Goal: Find specific fact

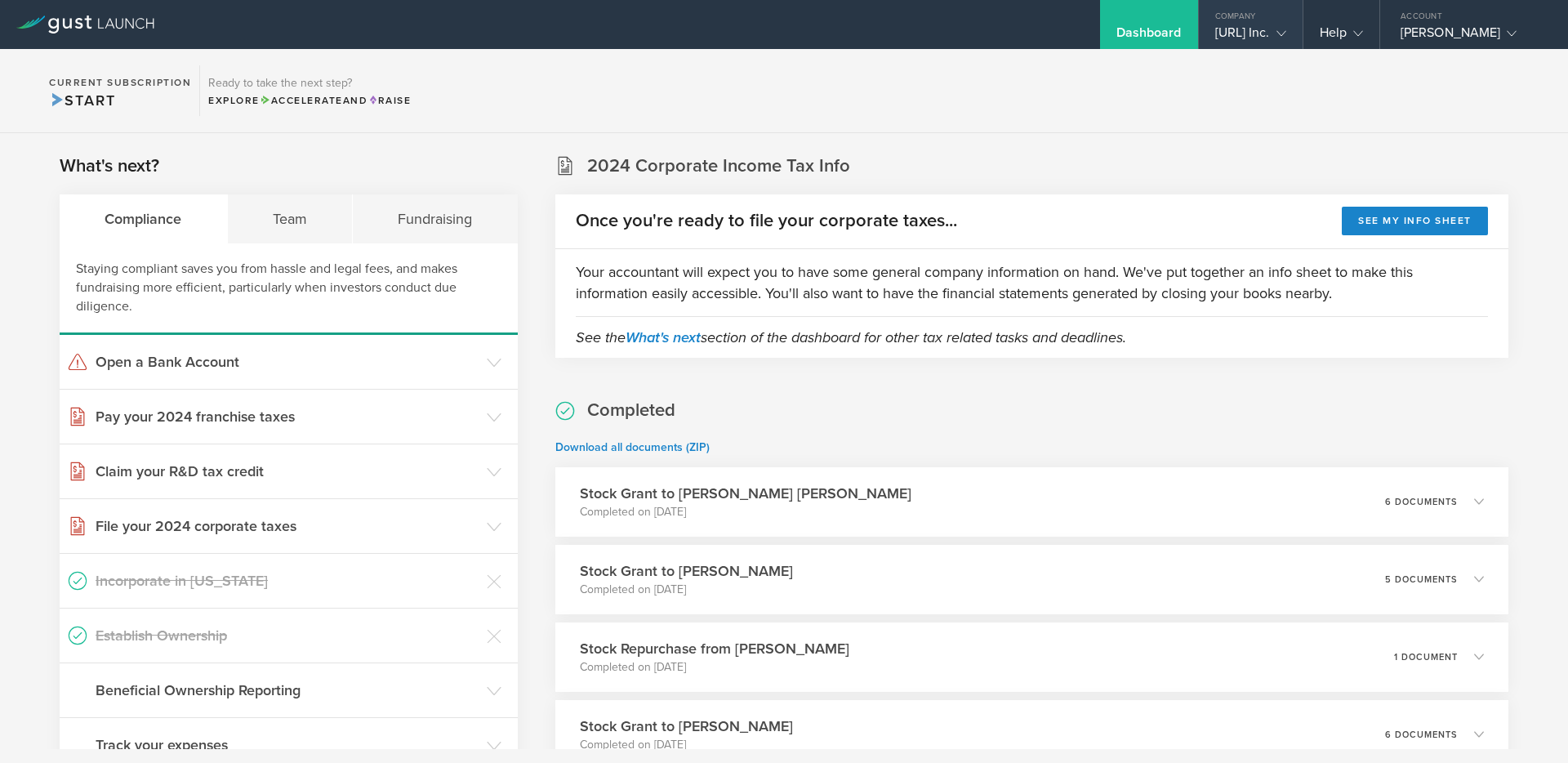
click at [1280, 36] on div "[URL] Inc." at bounding box center [1250, 36] width 103 height 24
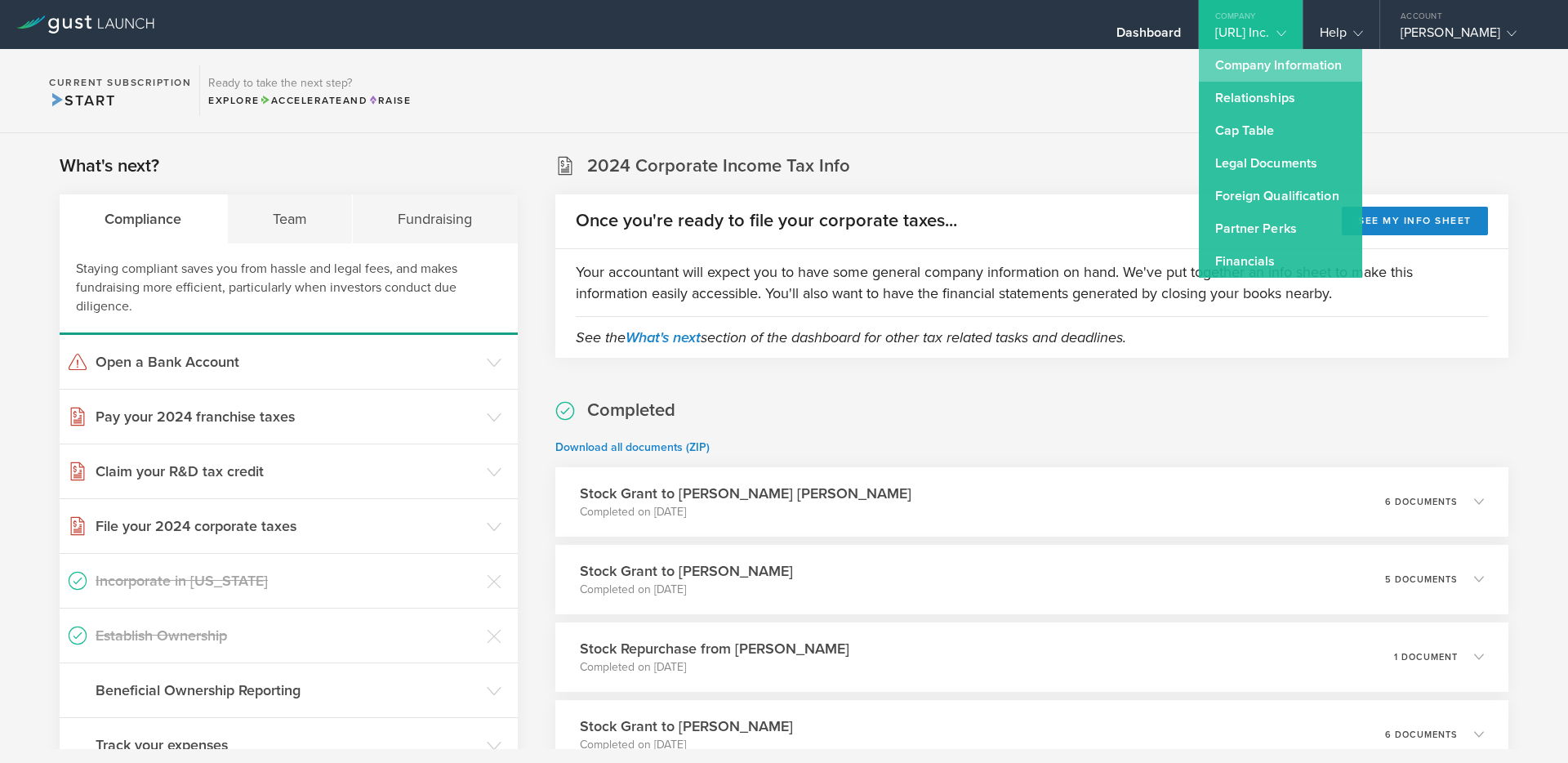
click at [1250, 67] on link "Company Information" at bounding box center [1279, 65] width 163 height 33
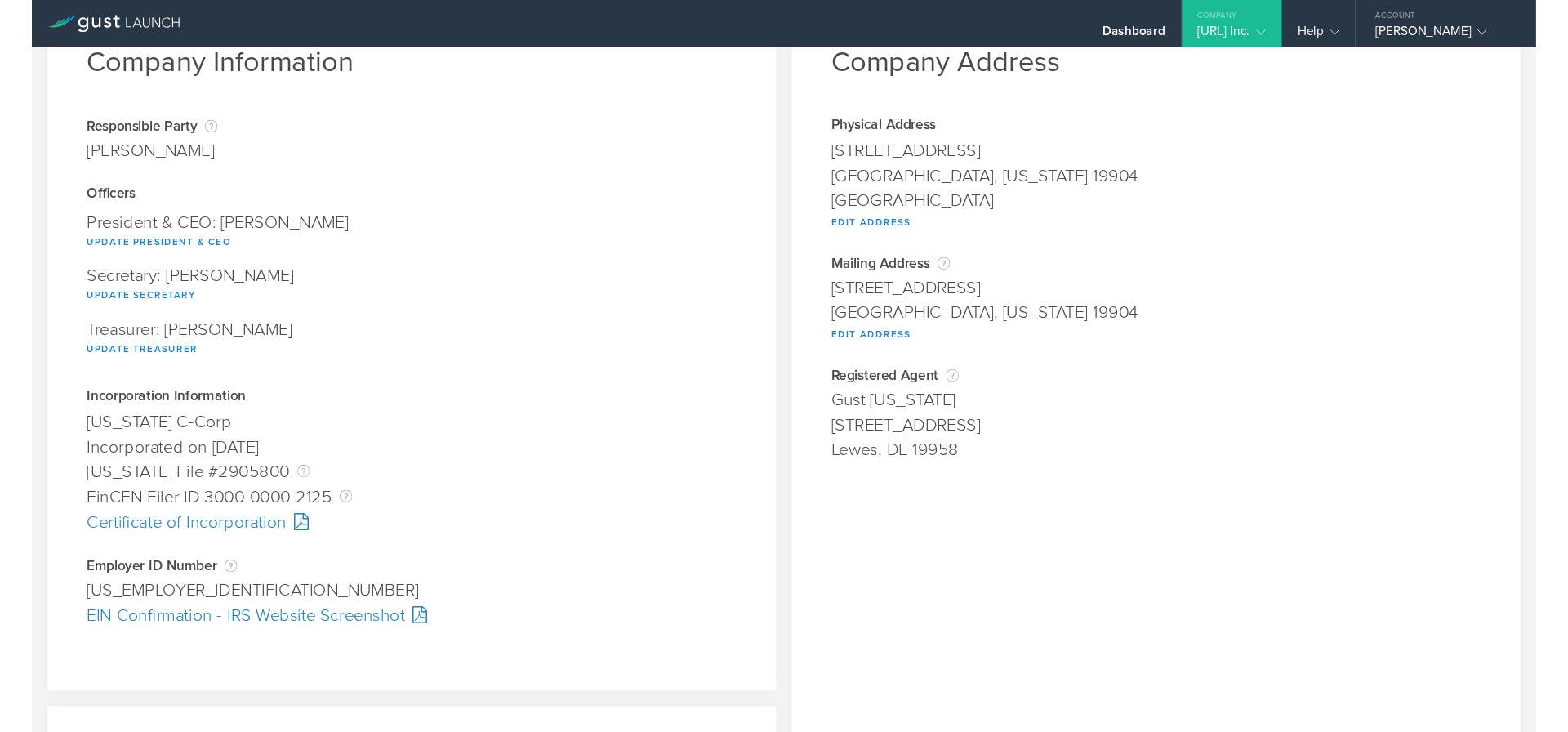
scroll to position [114, 0]
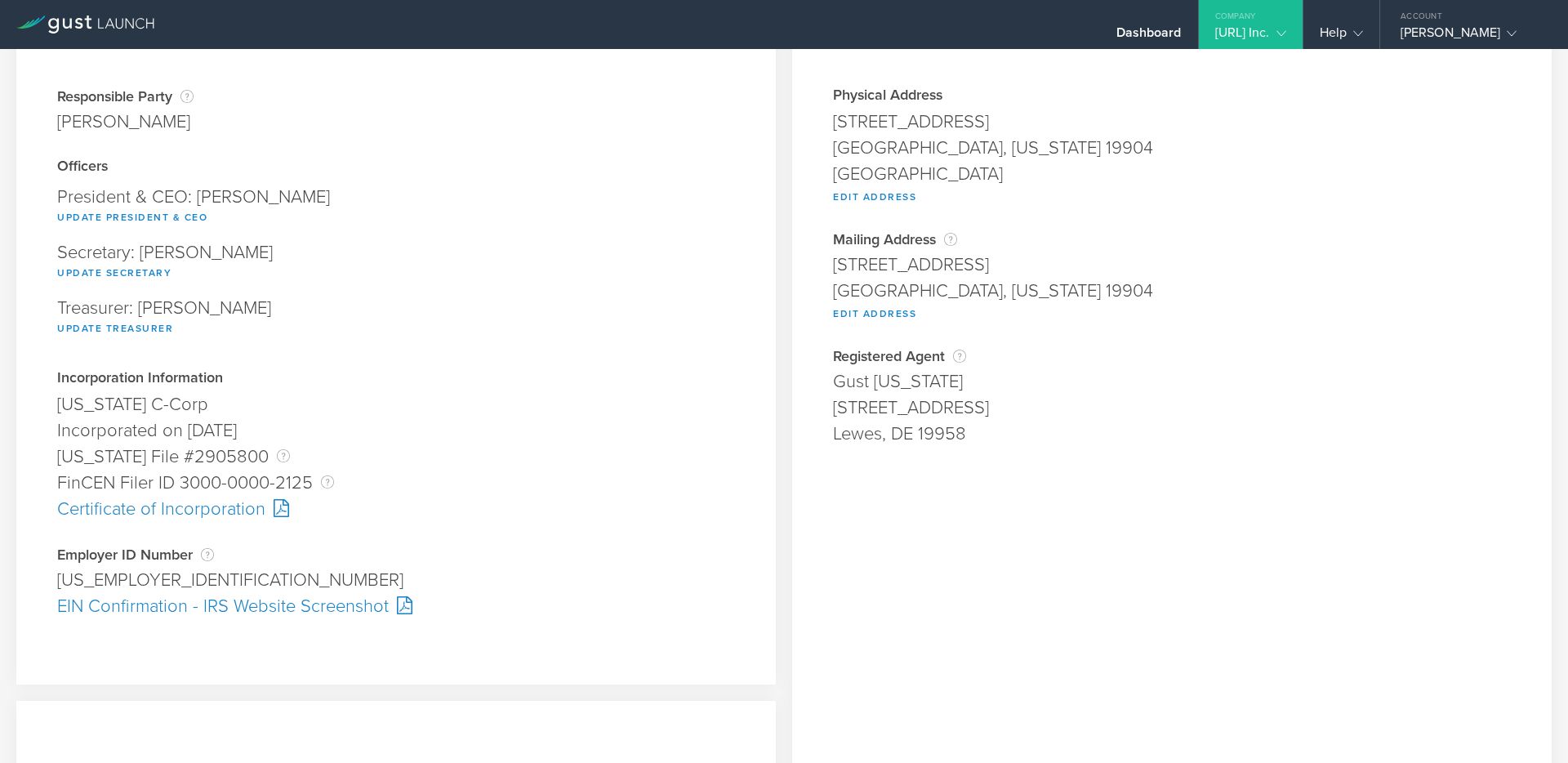
click at [856, 272] on div "[STREET_ADDRESS]" at bounding box center [1171, 265] width 678 height 26
click at [868, 261] on div "[STREET_ADDRESS]" at bounding box center [1171, 265] width 678 height 26
copy span "[STREET_ADDRESS]"
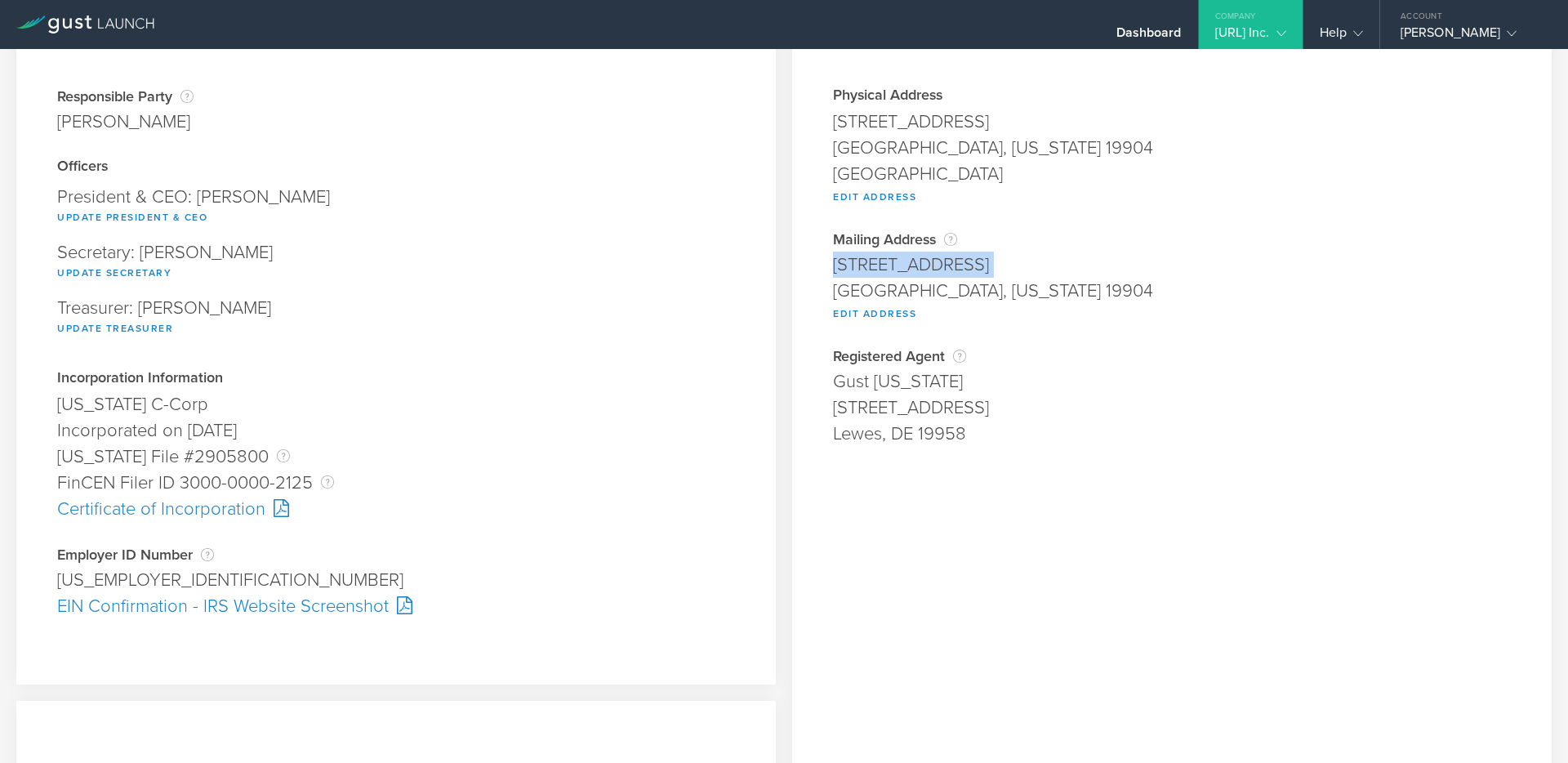
click at [850, 296] on div "[GEOGRAPHIC_DATA], [US_STATE] 19904" at bounding box center [1171, 291] width 678 height 26
copy div "[GEOGRAPHIC_DATA]"
click at [989, 293] on div "[GEOGRAPHIC_DATA], [US_STATE] 19904" at bounding box center [1171, 291] width 678 height 26
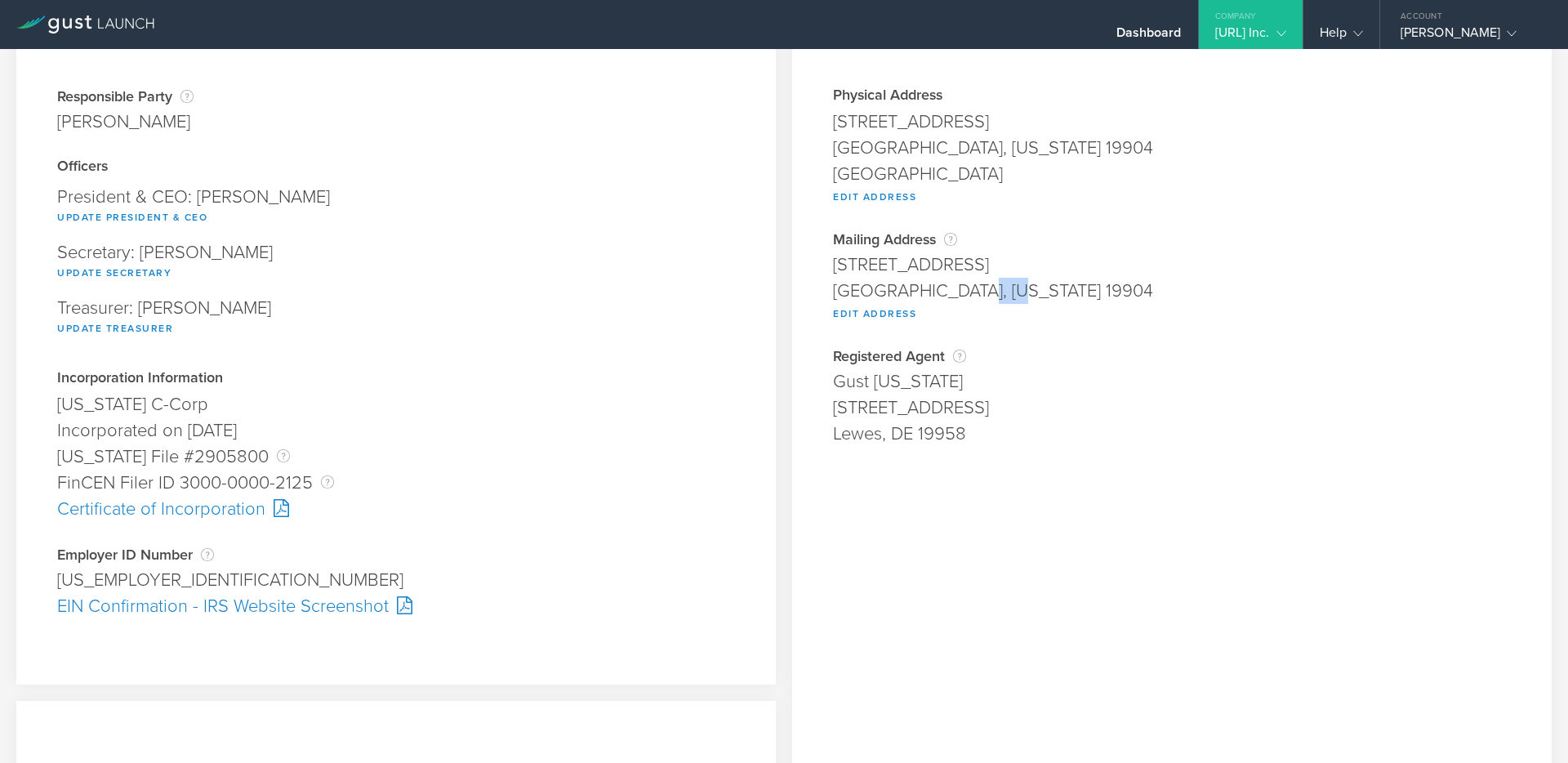
copy div "19904"
click at [885, 292] on div "[GEOGRAPHIC_DATA], [US_STATE] 19904" at bounding box center [1171, 291] width 678 height 26
copy div "[US_STATE]"
